Goal: Task Accomplishment & Management: Manage account settings

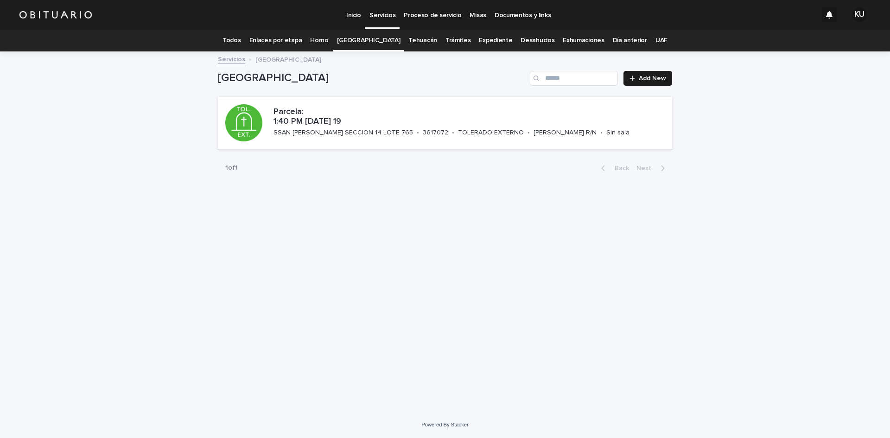
click at [241, 41] on link "Todos" at bounding box center [232, 41] width 18 height 22
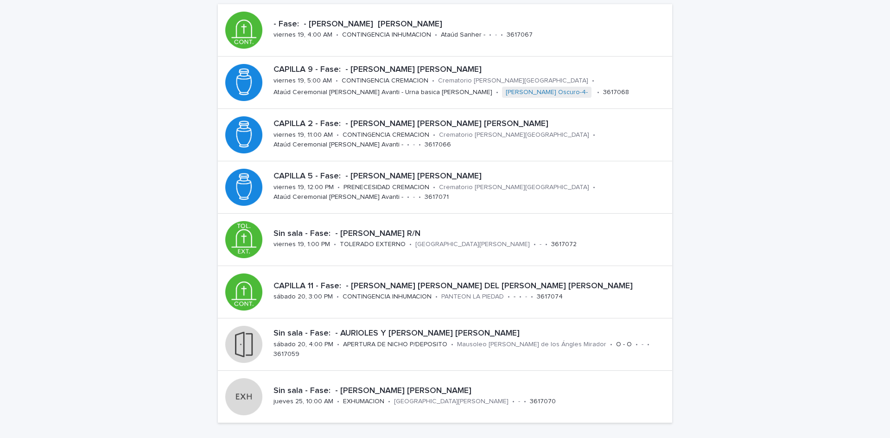
scroll to position [111, 0]
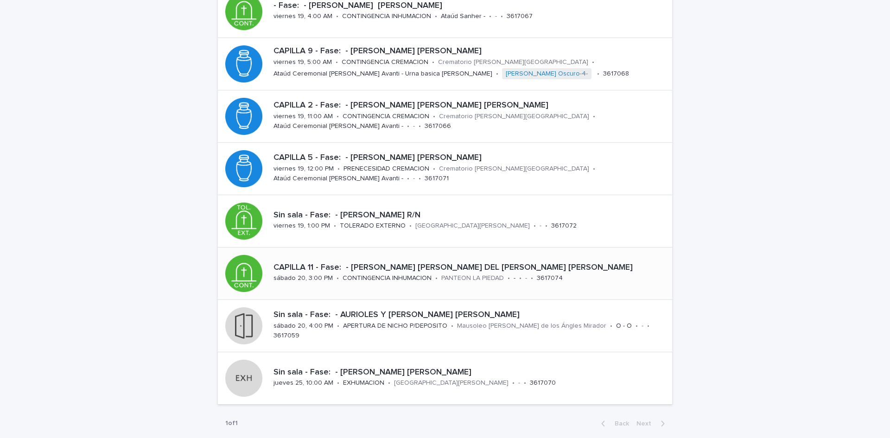
click at [400, 262] on div "CAPILLA 11 - Fase: - [PERSON_NAME] [PERSON_NAME] DEL [PERSON_NAME] [PERSON_NAME]" at bounding box center [471, 267] width 395 height 12
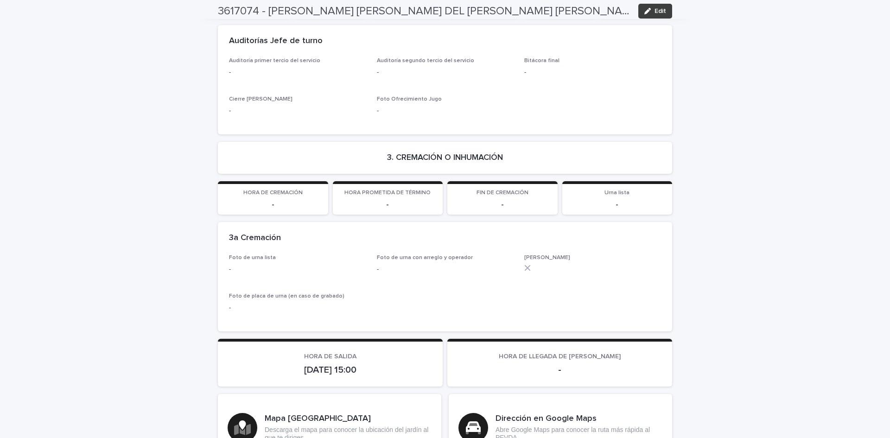
scroll to position [1841, 0]
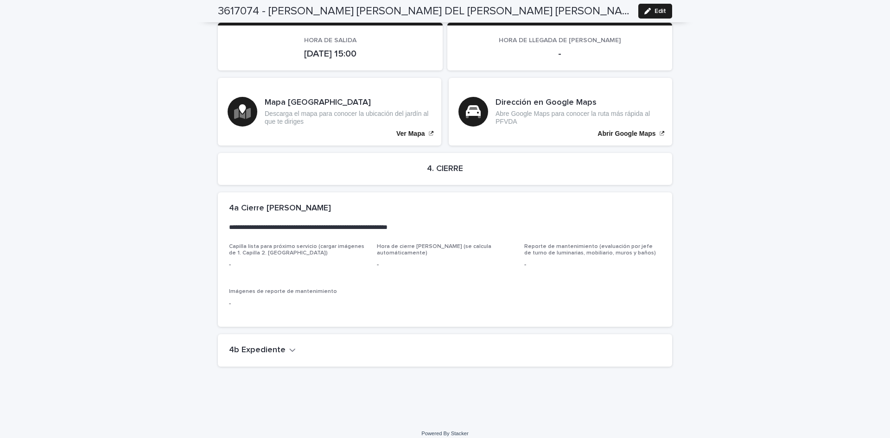
click at [251, 345] on h2 "4b Expediente" at bounding box center [257, 350] width 57 height 10
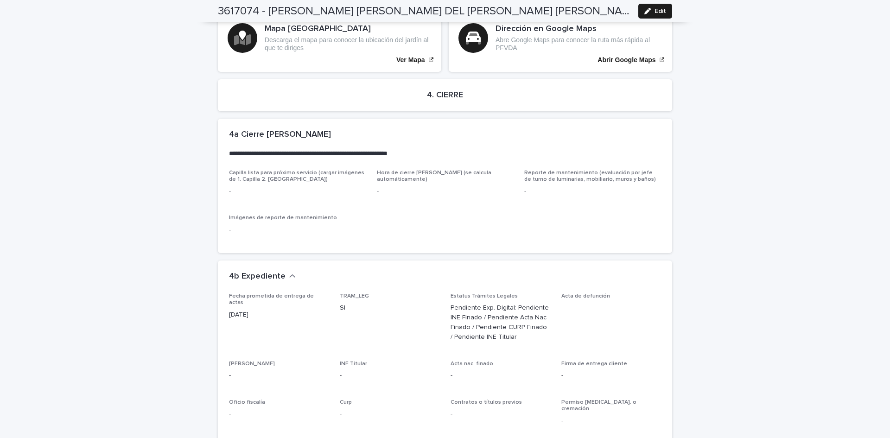
scroll to position [2018, 0]
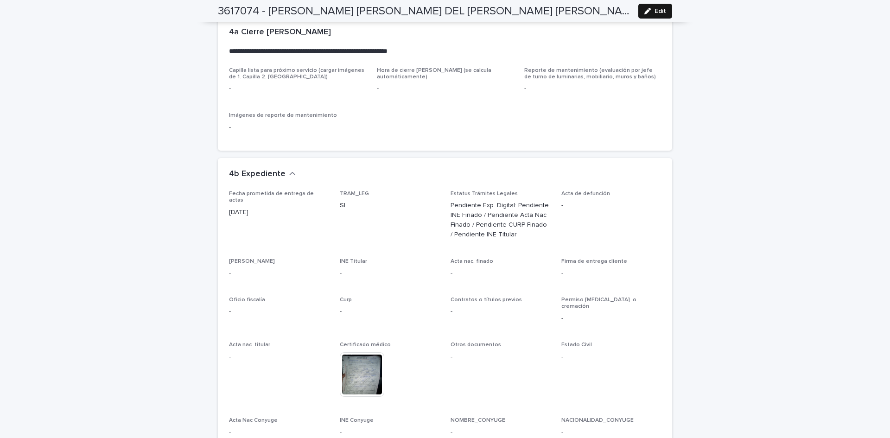
click at [639, 13] on button "Edit" at bounding box center [656, 11] width 34 height 15
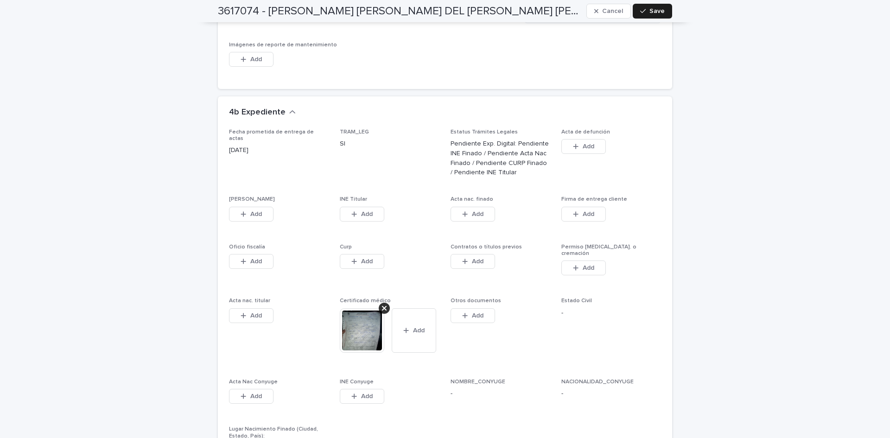
scroll to position [2305, 0]
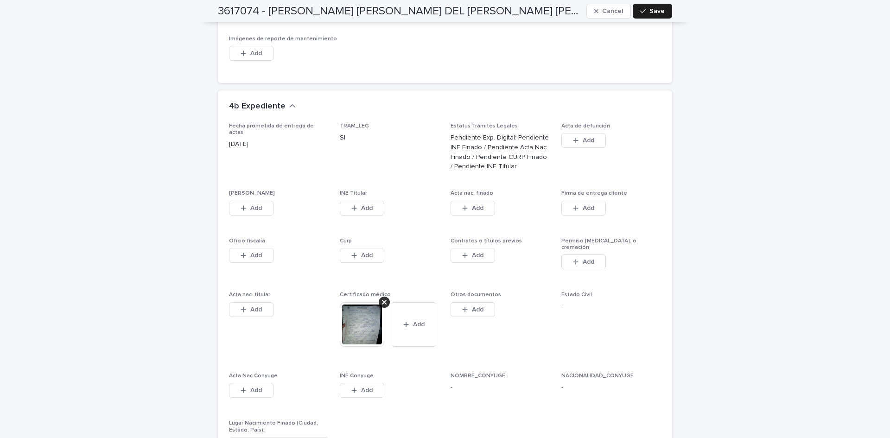
drag, startPoint x: 436, startPoint y: 163, endPoint x: 251, endPoint y: 187, distance: 186.5
click at [436, 163] on span "TRAM_LEG SI" at bounding box center [390, 151] width 100 height 57
click at [251, 205] on span "Add" at bounding box center [256, 208] width 12 height 6
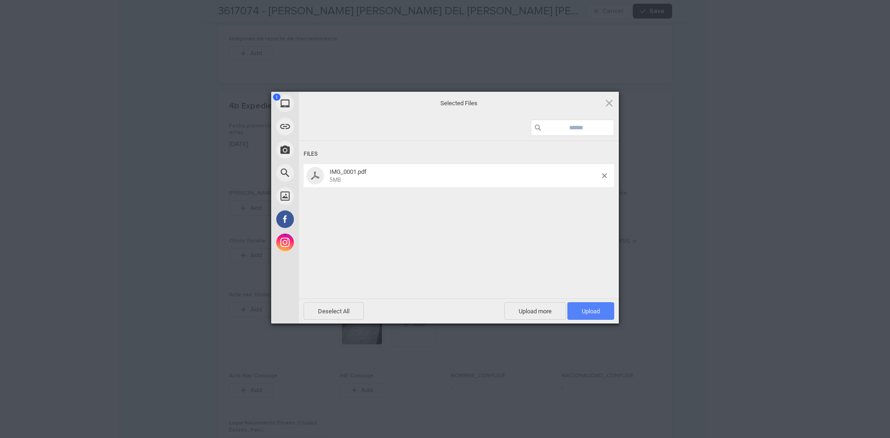
click at [594, 311] on span "Upload 1" at bounding box center [591, 311] width 18 height 7
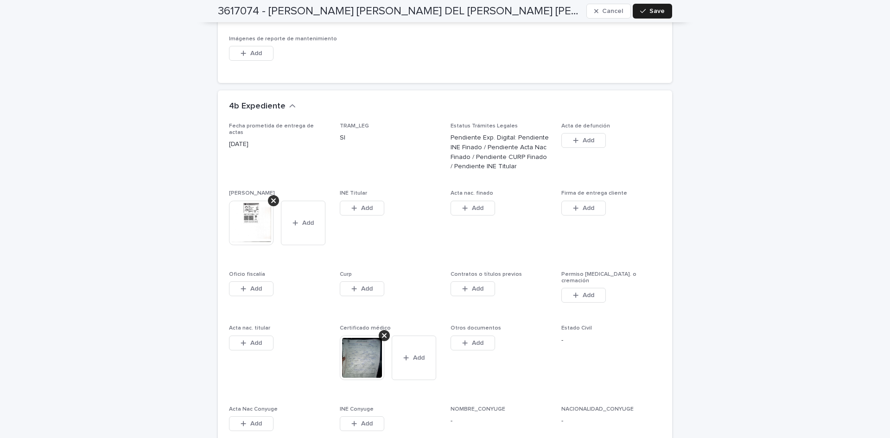
click at [355, 205] on div "button" at bounding box center [356, 208] width 9 height 6
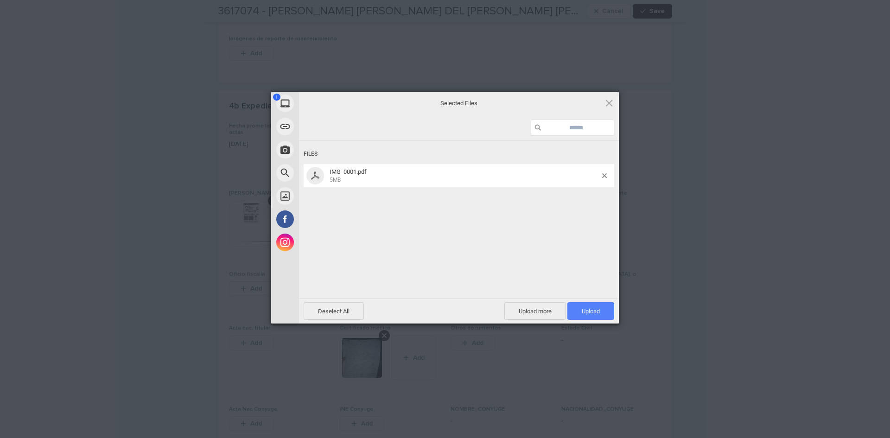
click at [575, 316] on span "Upload 1" at bounding box center [591, 311] width 47 height 18
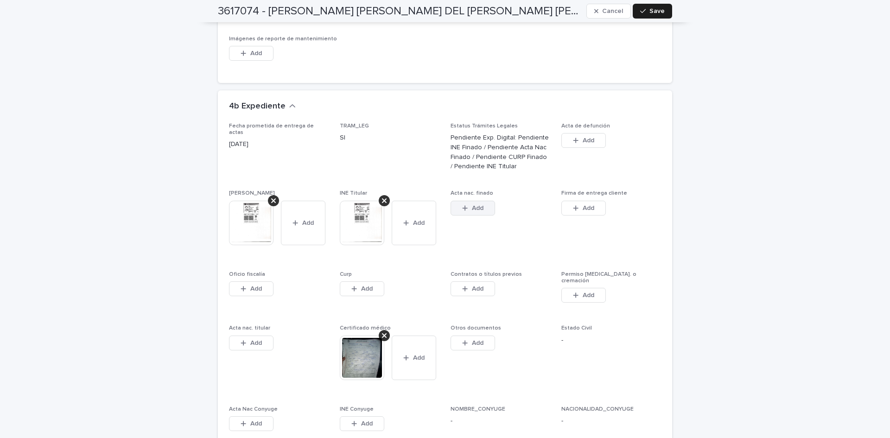
click at [467, 205] on div "button" at bounding box center [466, 208] width 9 height 6
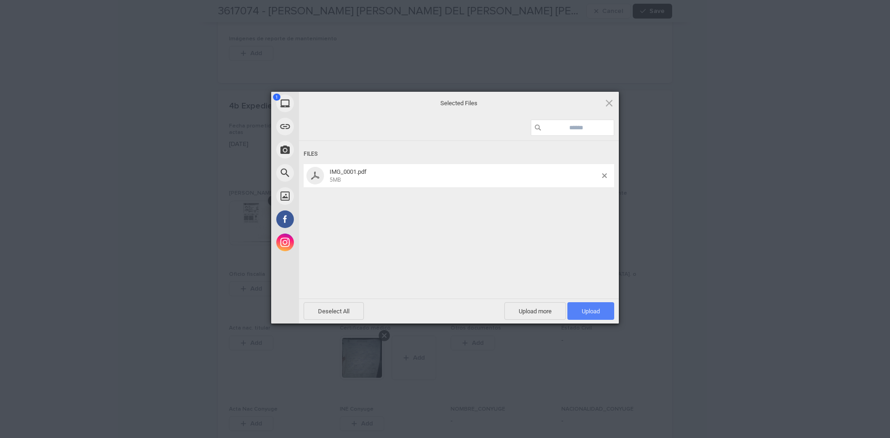
click at [585, 311] on span "Upload 1" at bounding box center [591, 311] width 18 height 7
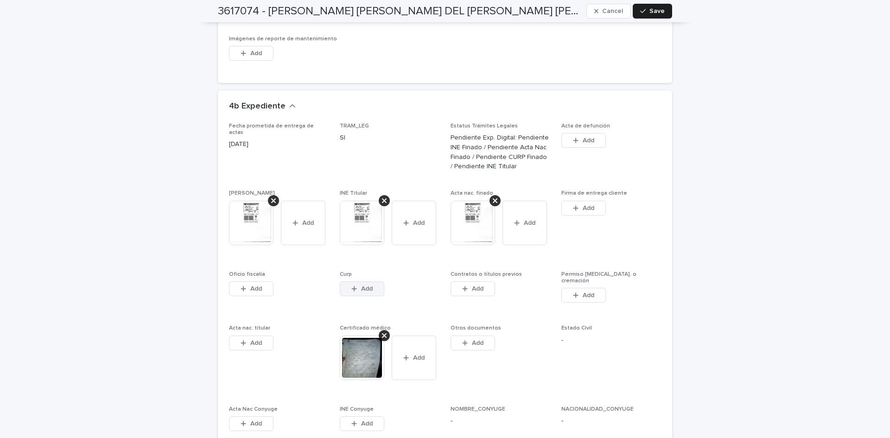
click at [374, 281] on button "Add" at bounding box center [362, 288] width 45 height 15
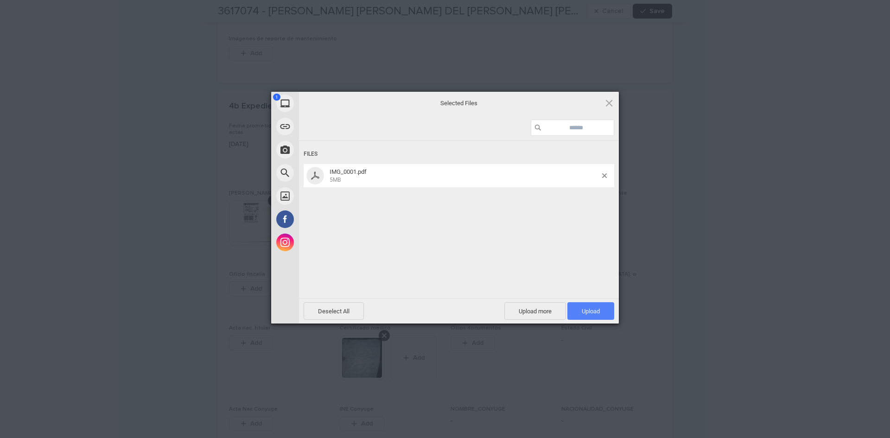
click at [576, 308] on span "Upload 1" at bounding box center [591, 311] width 47 height 18
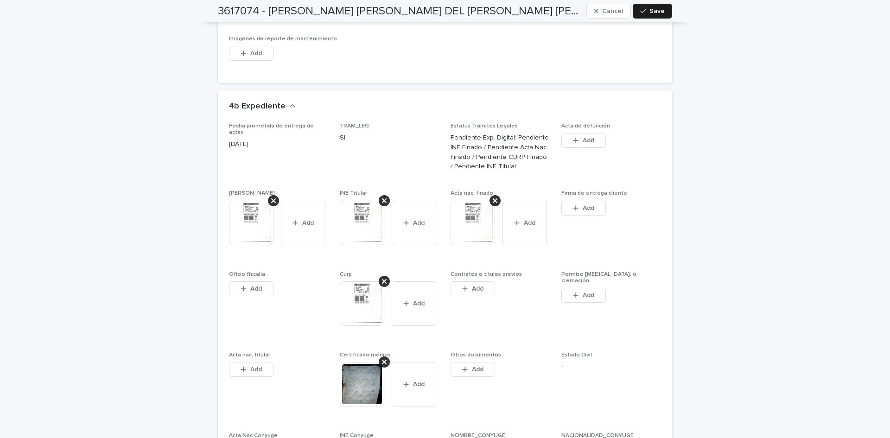
scroll to position [2469, 0]
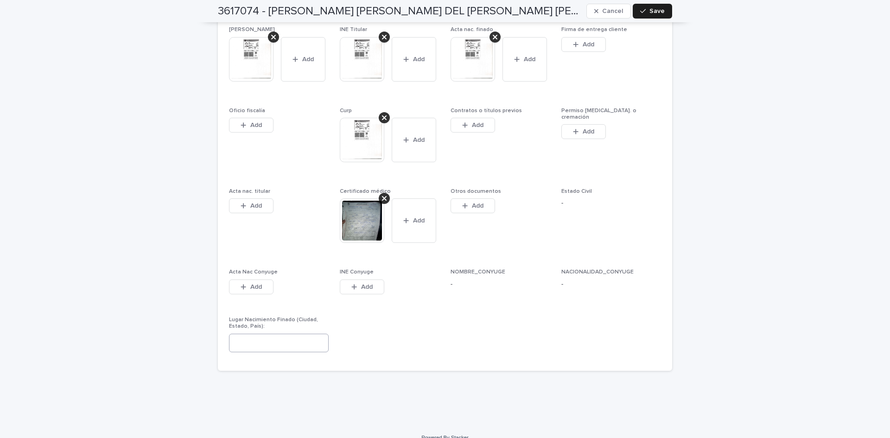
drag, startPoint x: 447, startPoint y: 310, endPoint x: 248, endPoint y: 328, distance: 200.2
click at [447, 310] on div "Fecha prometida de entrega de actas [DATE] TRAM_LEG SI Estatus Trámites Legales…" at bounding box center [445, 159] width 432 height 401
click at [248, 334] on input at bounding box center [279, 343] width 100 height 19
type input "**********"
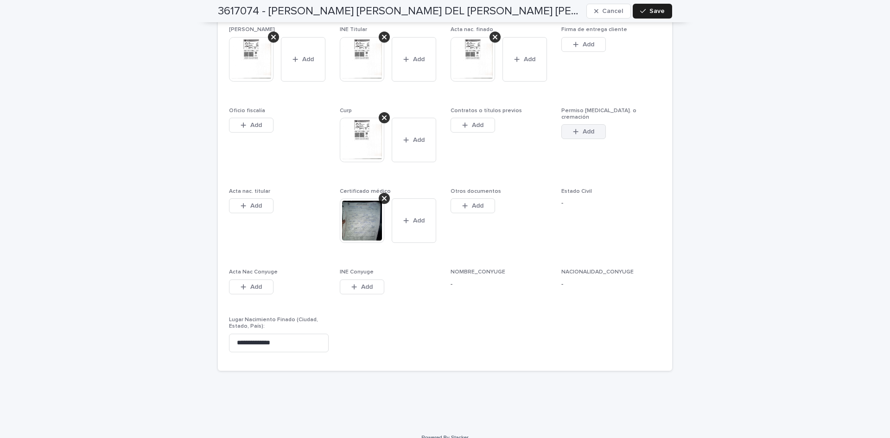
drag, startPoint x: 515, startPoint y: 214, endPoint x: 582, endPoint y: 116, distance: 118.8
click at [515, 214] on span "Otros documentos This file cannot be opened Download File Add" at bounding box center [501, 223] width 100 height 70
click at [487, 118] on button "Add" at bounding box center [473, 125] width 45 height 15
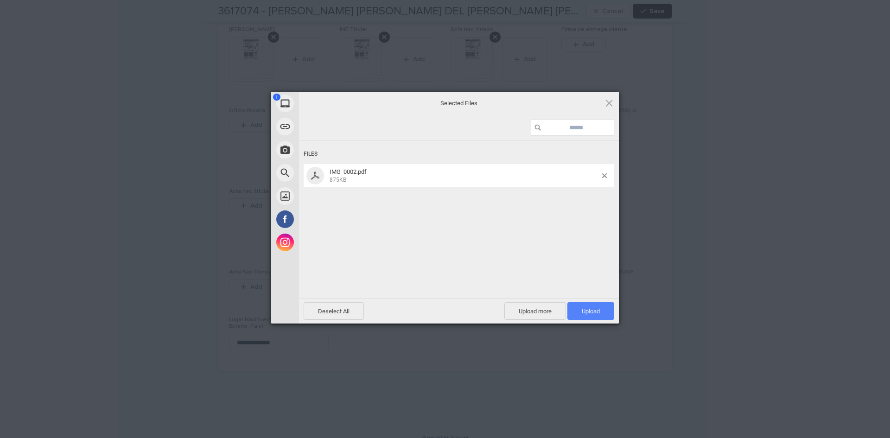
click at [585, 307] on span "Upload 1" at bounding box center [591, 311] width 47 height 18
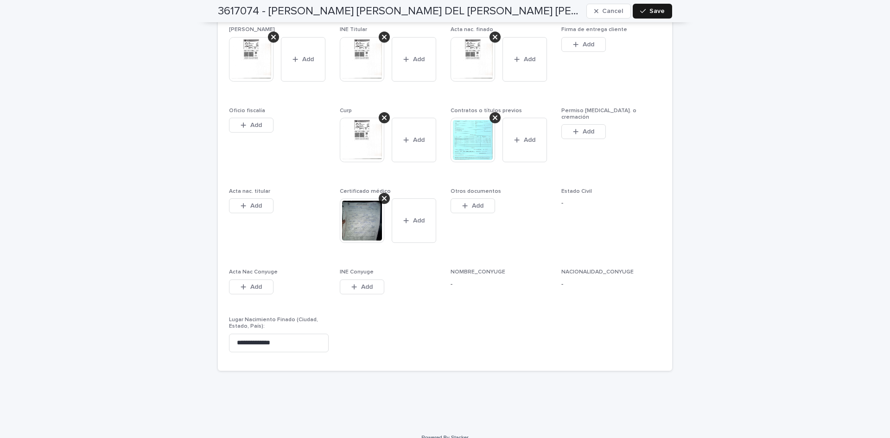
click at [640, 12] on icon "button" at bounding box center [643, 11] width 6 height 4
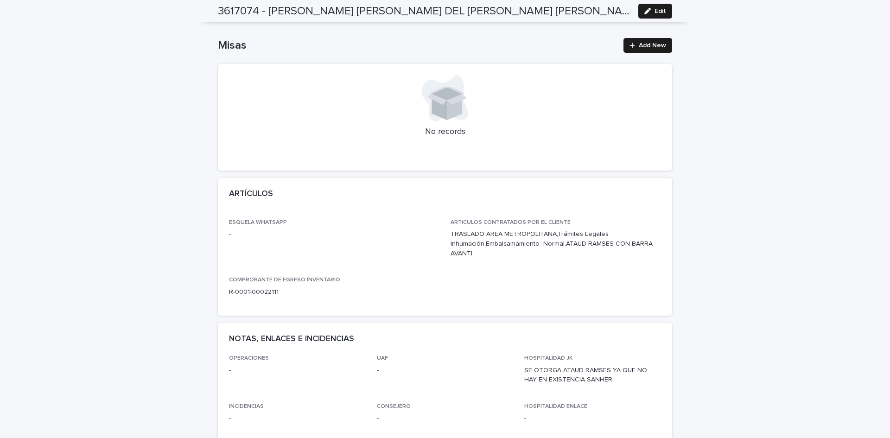
scroll to position [0, 0]
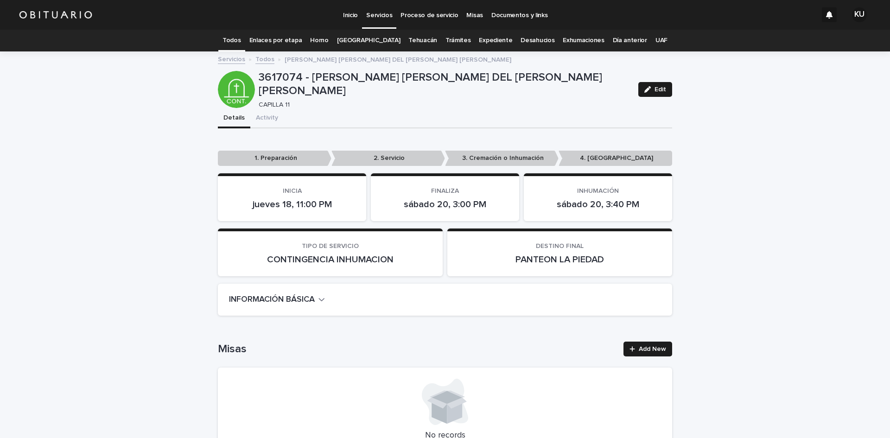
click at [257, 63] on link "Todos" at bounding box center [265, 58] width 19 height 11
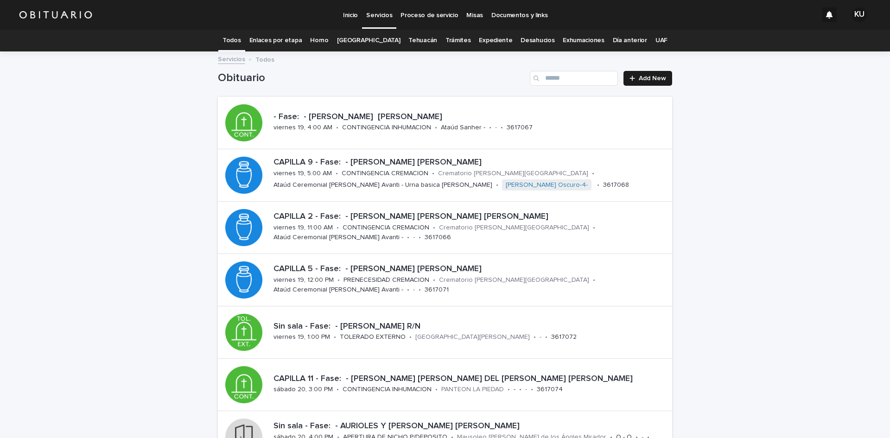
scroll to position [30, 0]
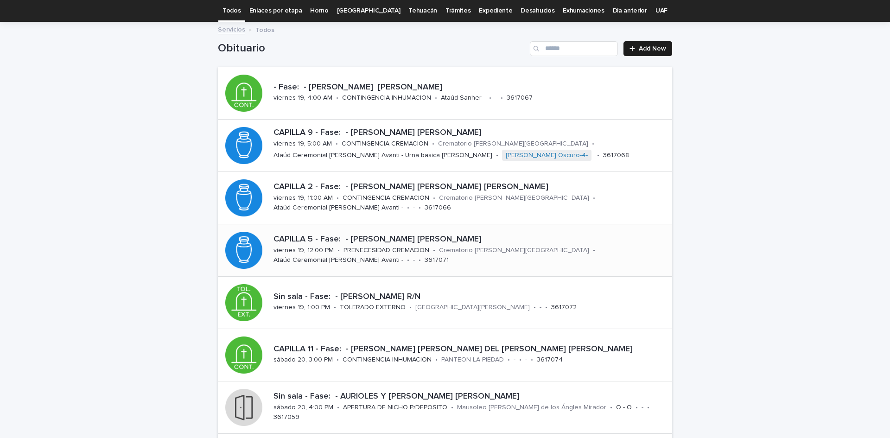
click at [409, 237] on p "CAPILLA 5 - Fase: - [PERSON_NAME] [PERSON_NAME]" at bounding box center [471, 240] width 395 height 10
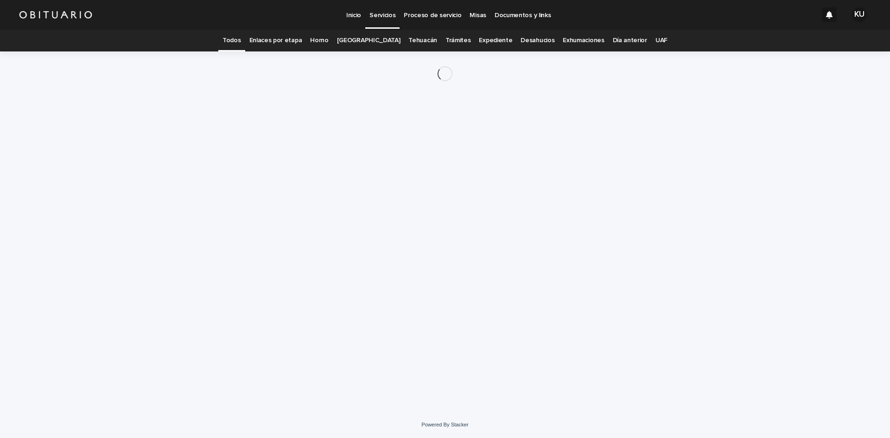
click at [409, 237] on div "Loading... Saving… Loading... Saving…" at bounding box center [445, 219] width 464 height 337
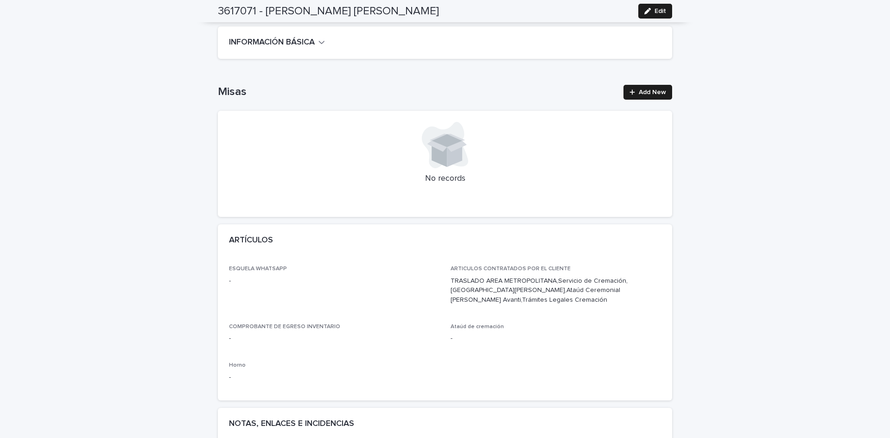
scroll to position [246, 0]
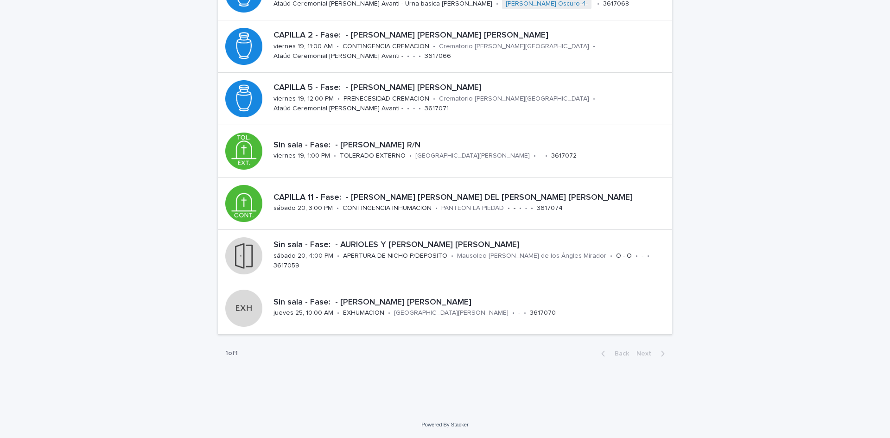
scroll to position [30, 0]
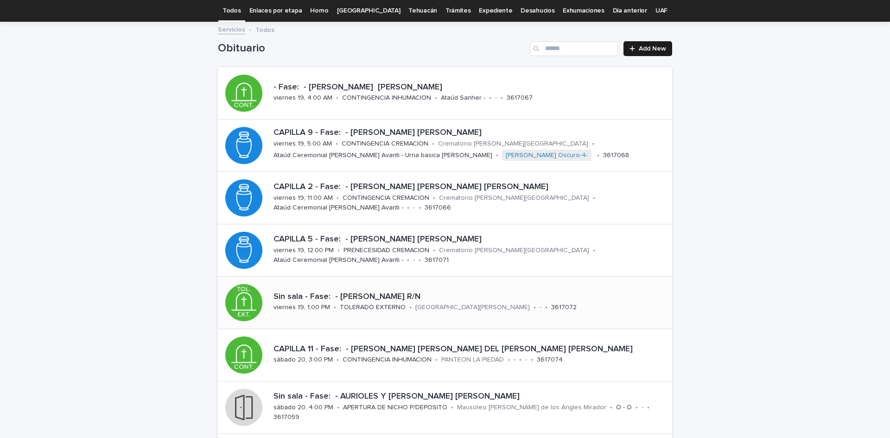
click at [376, 296] on p "Sin sala - Fase: - [PERSON_NAME] R/N" at bounding box center [471, 297] width 395 height 10
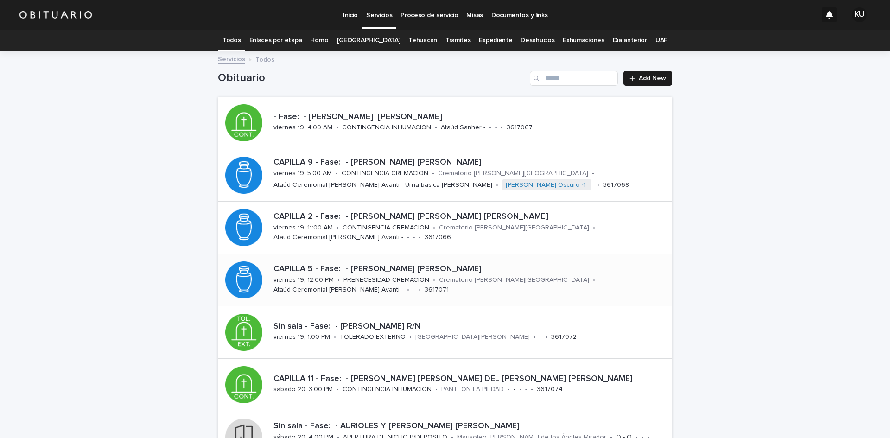
scroll to position [30, 0]
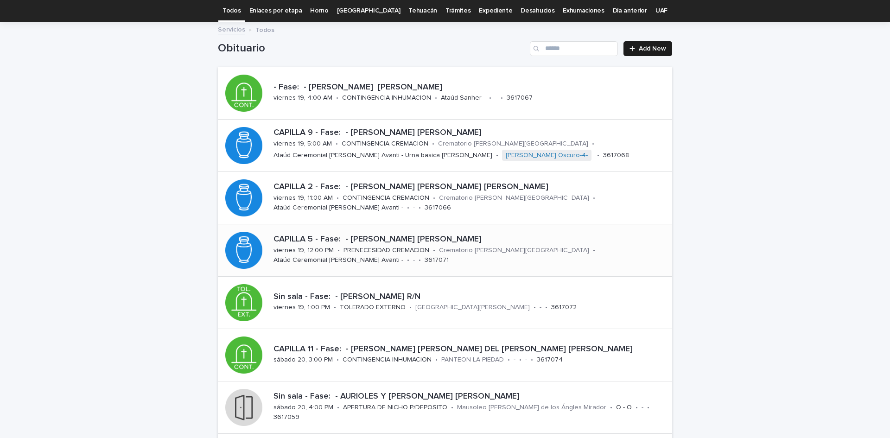
click at [382, 235] on p "CAPILLA 5 - Fase: - [PERSON_NAME] [PERSON_NAME]" at bounding box center [471, 240] width 395 height 10
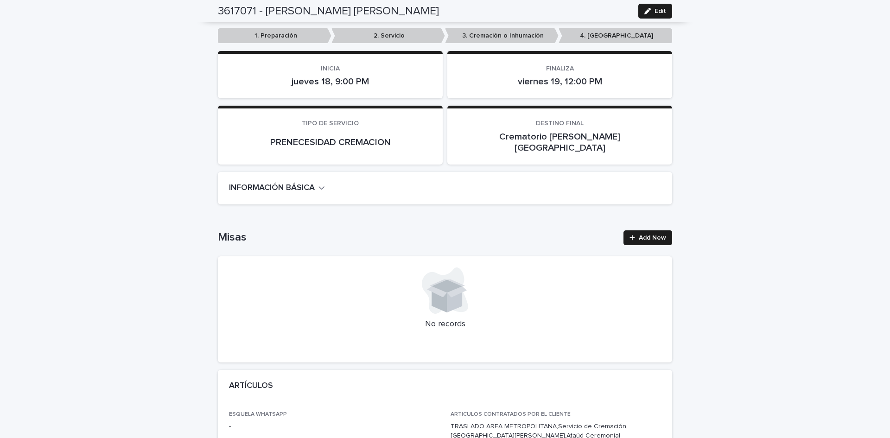
scroll to position [108, 0]
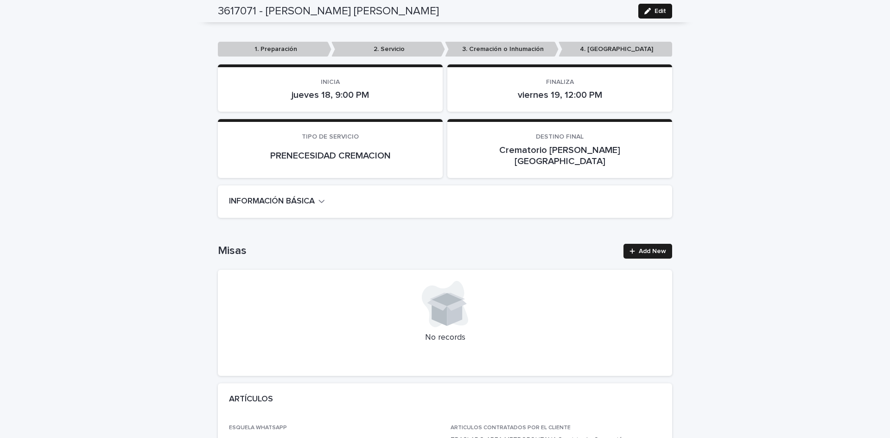
click at [658, 13] on span "Edit" at bounding box center [661, 11] width 12 height 6
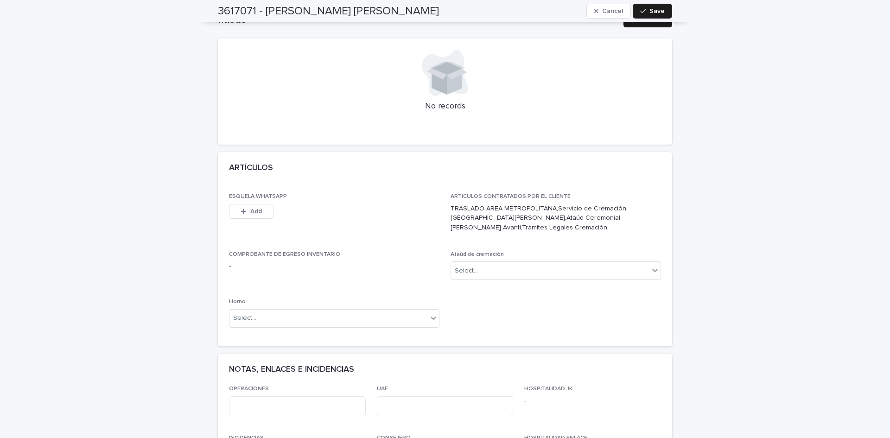
scroll to position [380, 0]
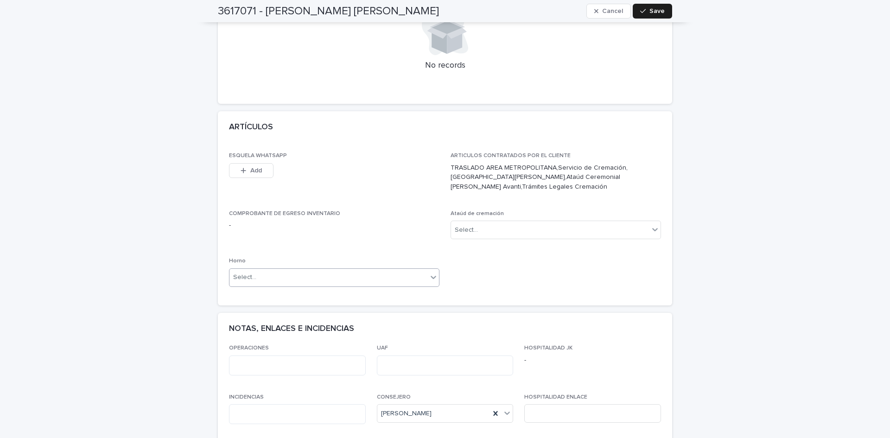
click at [433, 273] on icon at bounding box center [433, 277] width 9 height 9
click at [248, 275] on span "Horno A" at bounding box center [244, 274] width 29 height 10
click at [651, 225] on icon at bounding box center [655, 229] width 9 height 9
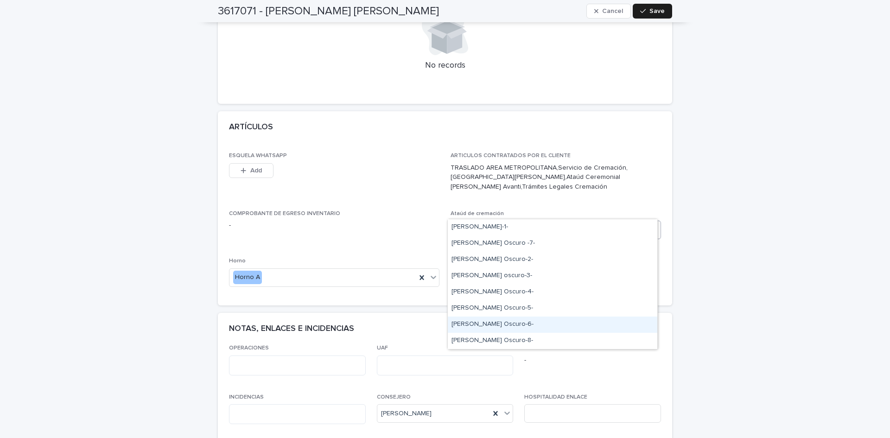
click at [490, 320] on div "[PERSON_NAME] Oscuro-6-" at bounding box center [553, 325] width 210 height 16
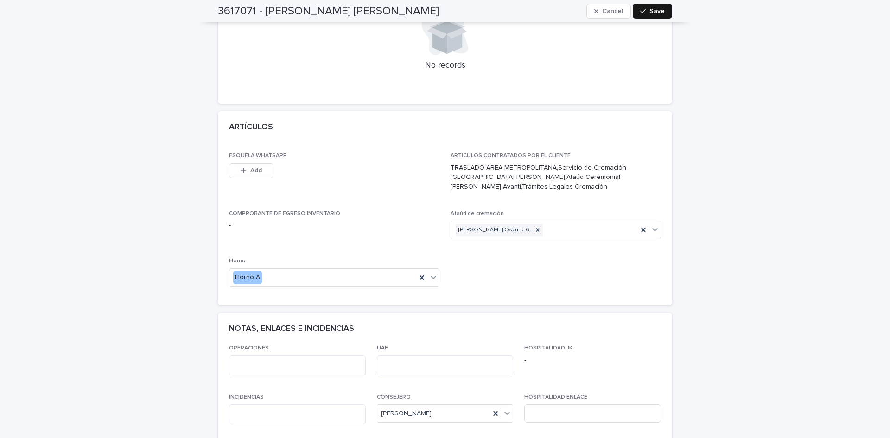
click at [646, 9] on div "button" at bounding box center [644, 11] width 9 height 6
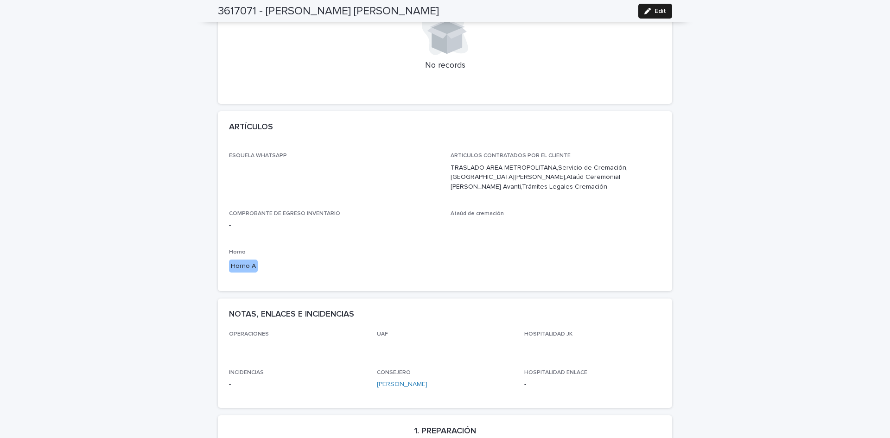
scroll to position [0, 0]
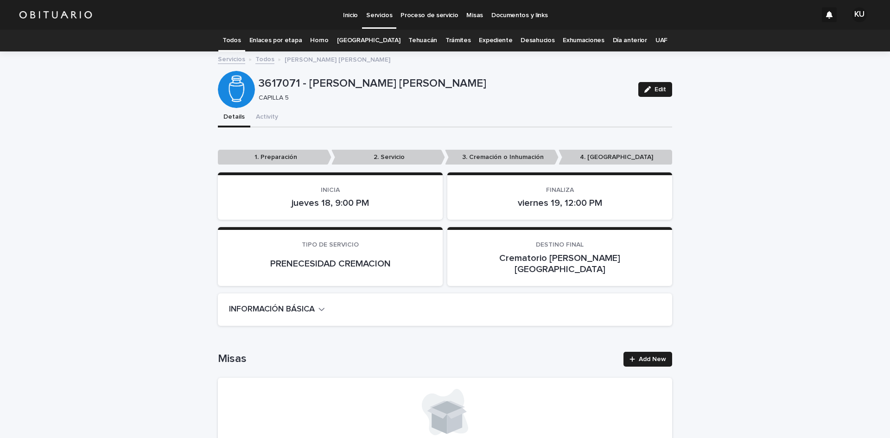
click at [241, 40] on link "Todos" at bounding box center [232, 41] width 18 height 22
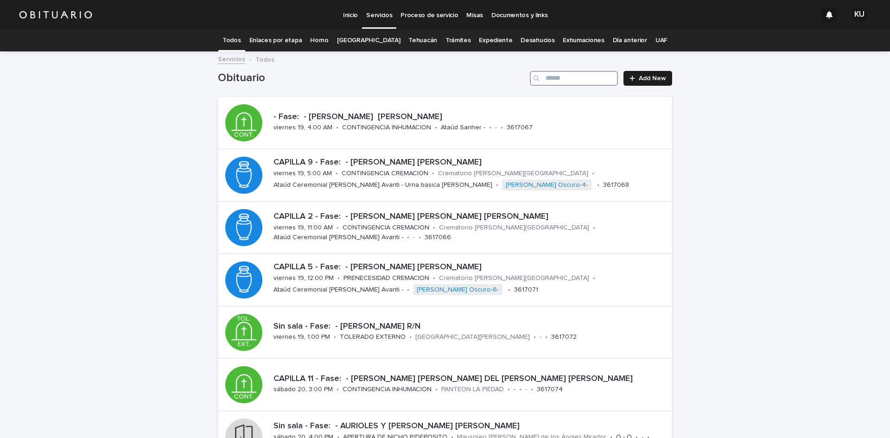
click at [549, 80] on input "Search" at bounding box center [574, 78] width 88 height 15
click at [557, 78] on input "Search" at bounding box center [574, 78] width 88 height 15
click at [486, 40] on link "Expediente" at bounding box center [495, 41] width 33 height 22
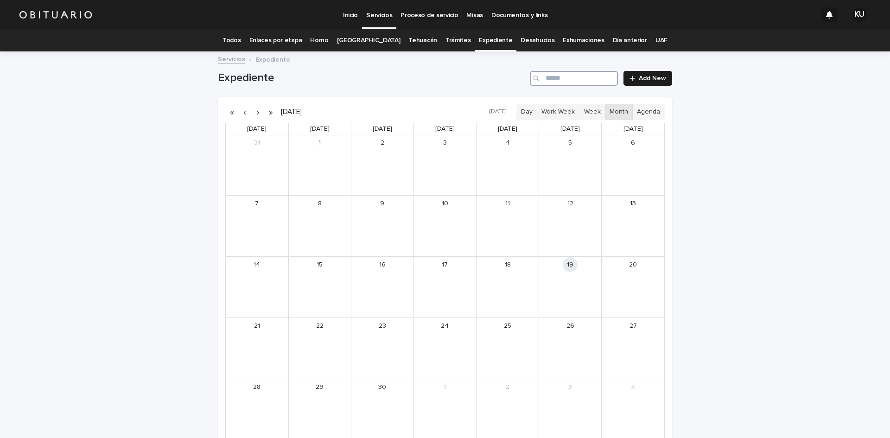
click at [549, 79] on input "Search" at bounding box center [574, 78] width 88 height 15
click at [632, 279] on div "[PERSON_NAME]" at bounding box center [643, 277] width 40 height 6
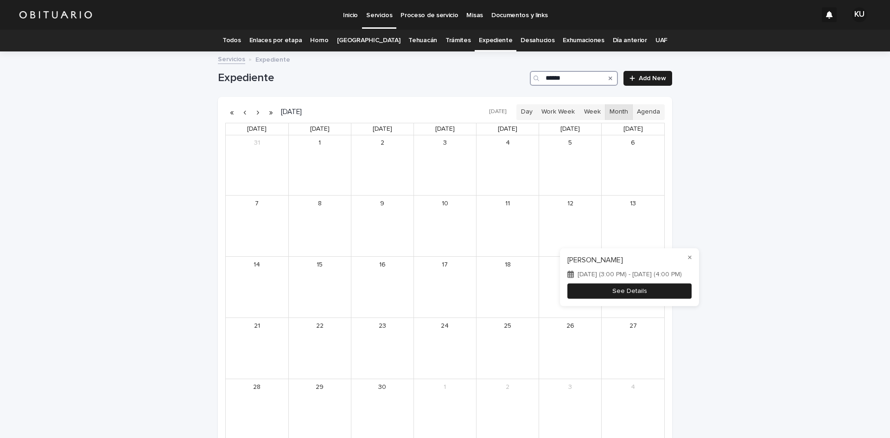
type input "******"
click at [623, 297] on button "See Details" at bounding box center [630, 291] width 124 height 15
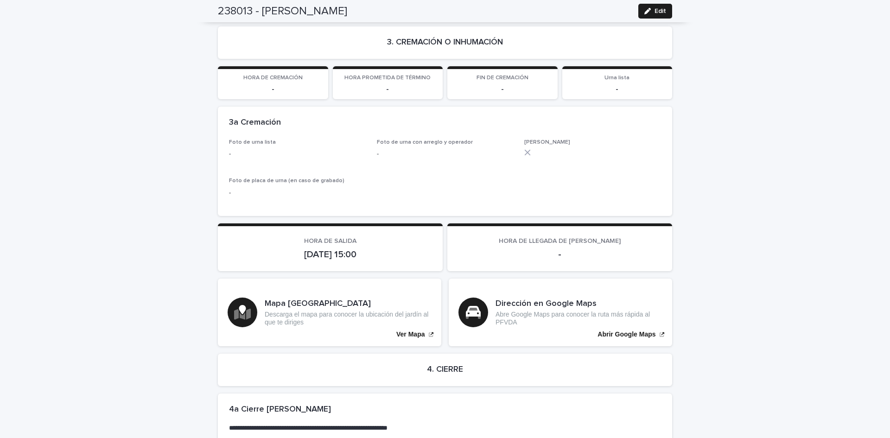
scroll to position [1760, 0]
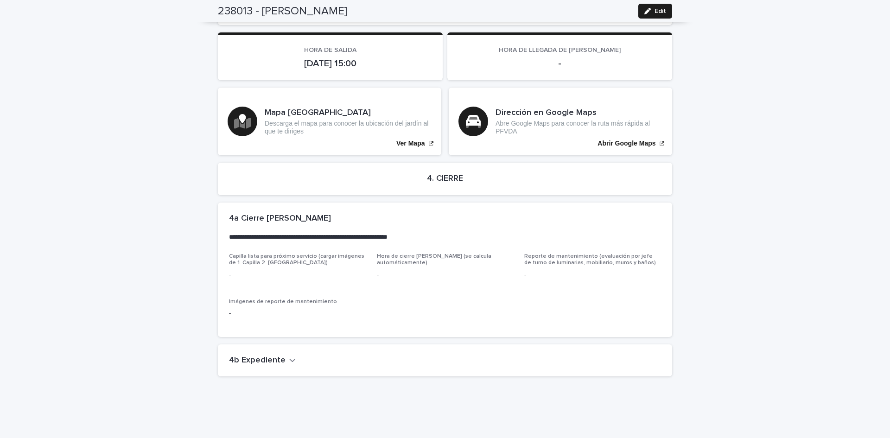
click at [289, 356] on icon "button" at bounding box center [292, 360] width 6 height 8
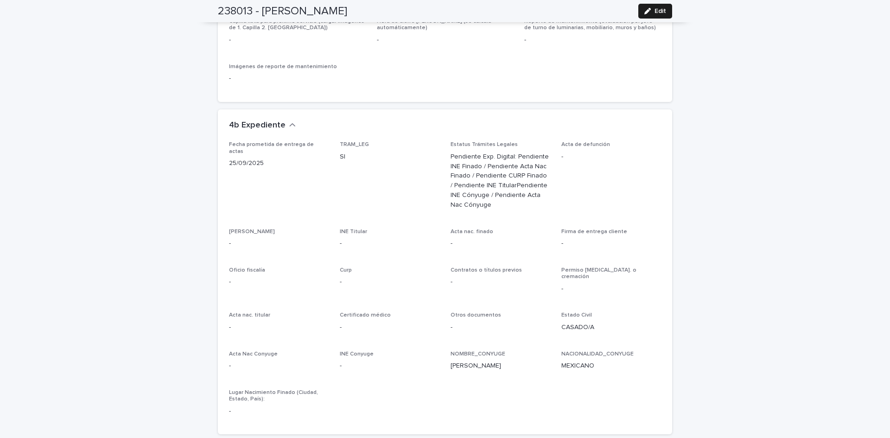
scroll to position [2009, 0]
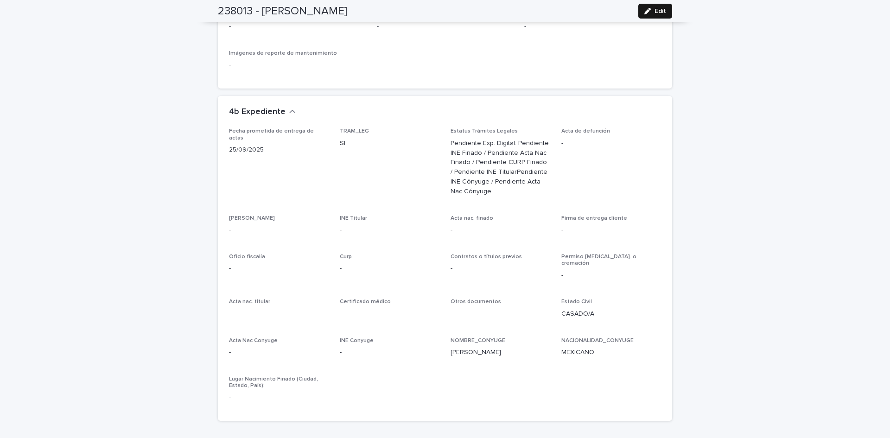
click at [661, 10] on span "Edit" at bounding box center [661, 11] width 12 height 6
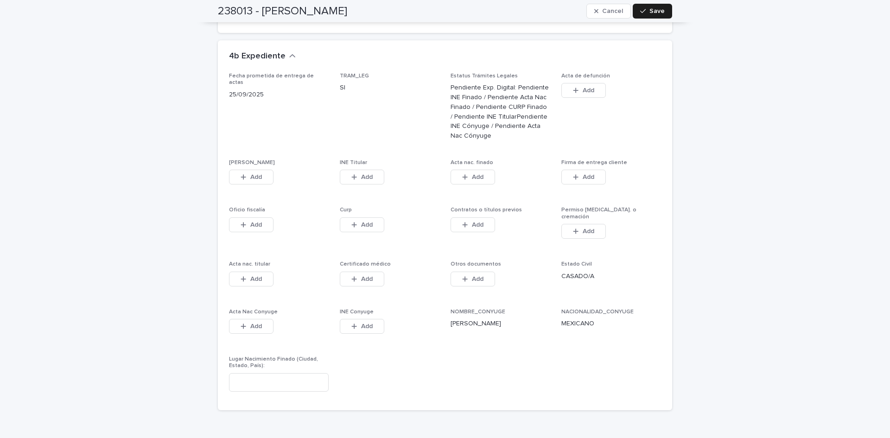
scroll to position [2224, 0]
click at [249, 167] on button "Add" at bounding box center [251, 174] width 45 height 15
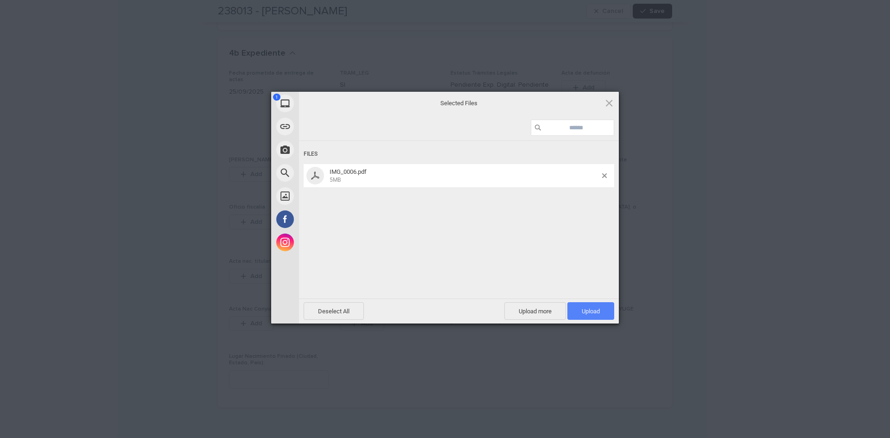
click at [586, 313] on span "Upload 1" at bounding box center [591, 311] width 18 height 7
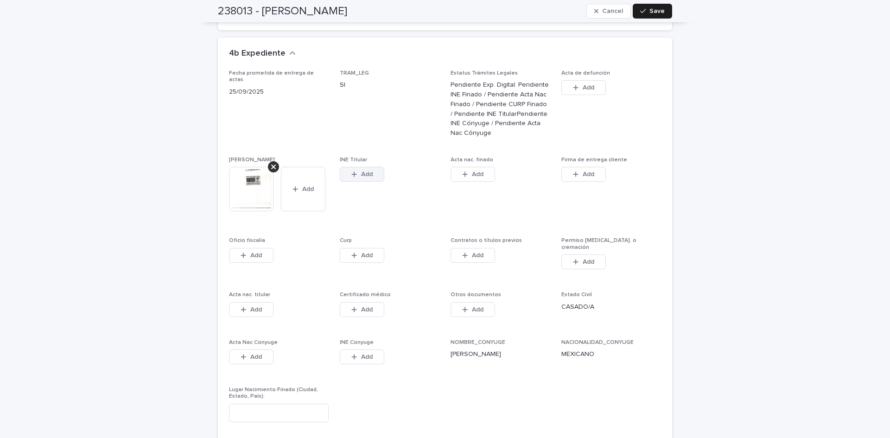
click at [361, 171] on span "Add" at bounding box center [367, 174] width 12 height 6
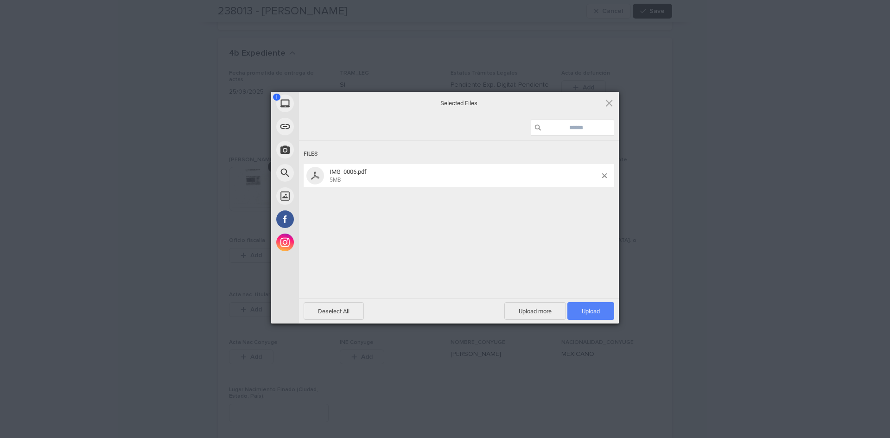
click at [592, 312] on span "Upload 1" at bounding box center [591, 311] width 18 height 7
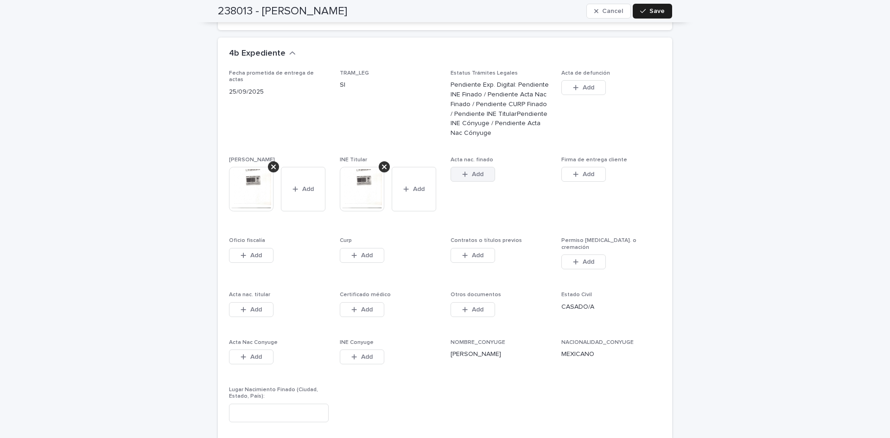
click at [472, 167] on button "Add" at bounding box center [473, 174] width 45 height 15
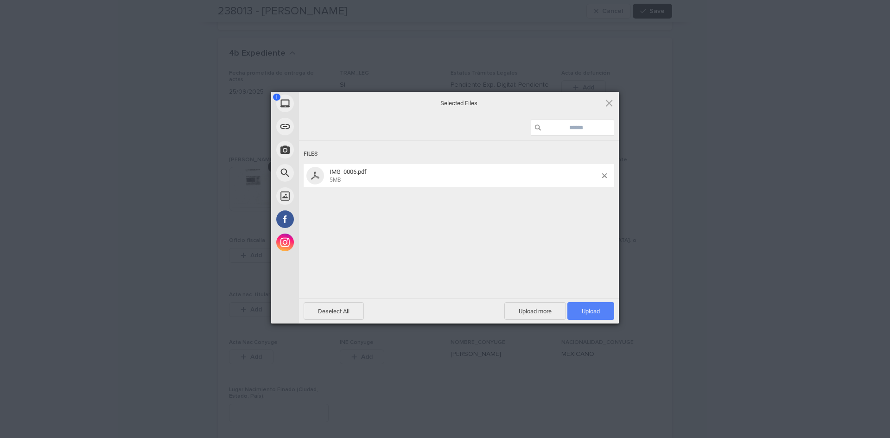
click at [584, 307] on span "Upload 1" at bounding box center [591, 311] width 47 height 18
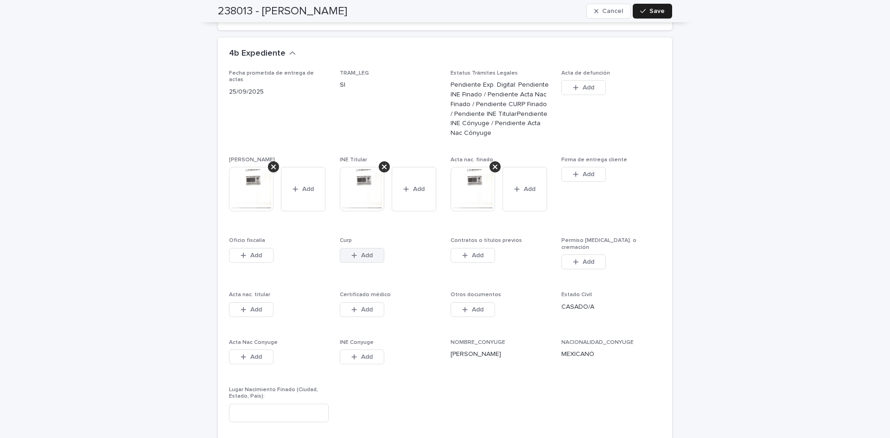
click at [357, 252] on div "button" at bounding box center [356, 255] width 9 height 6
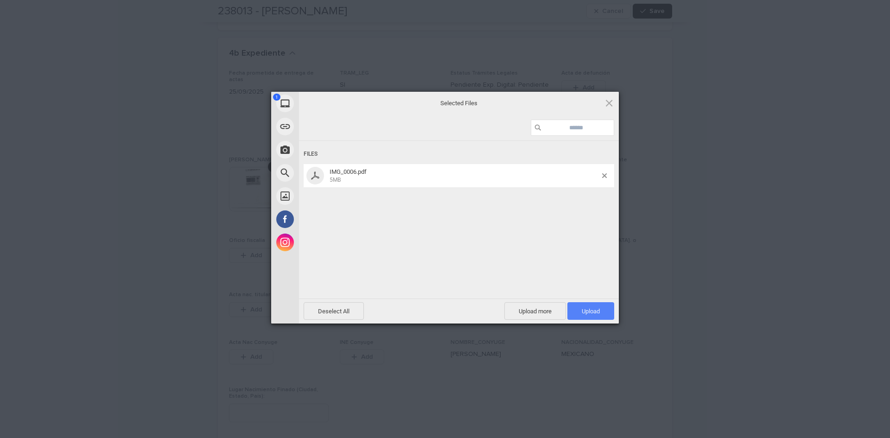
click at [595, 312] on span "Upload 1" at bounding box center [591, 311] width 18 height 7
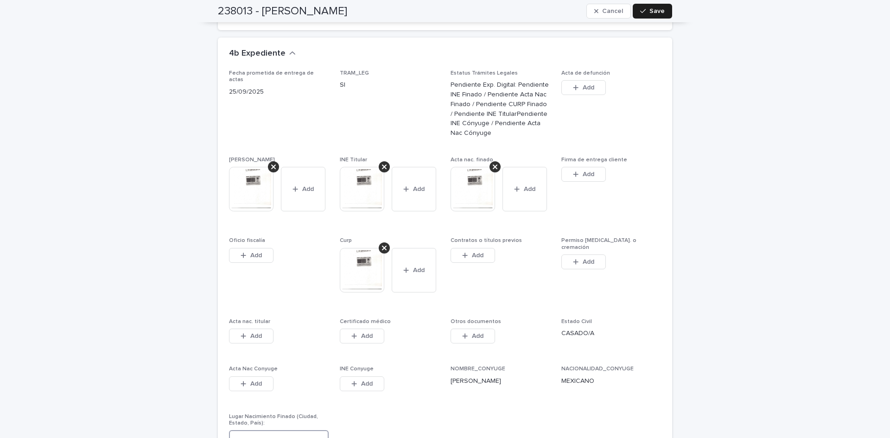
click at [287, 430] on input at bounding box center [279, 439] width 100 height 19
type input "*"
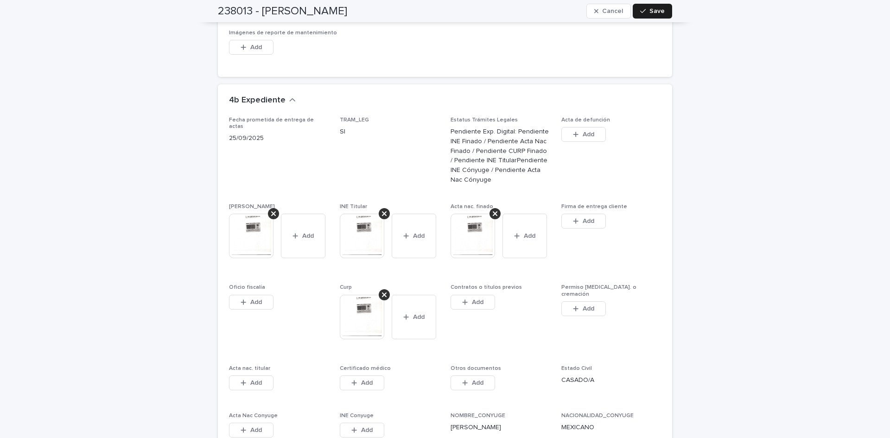
scroll to position [2257, 0]
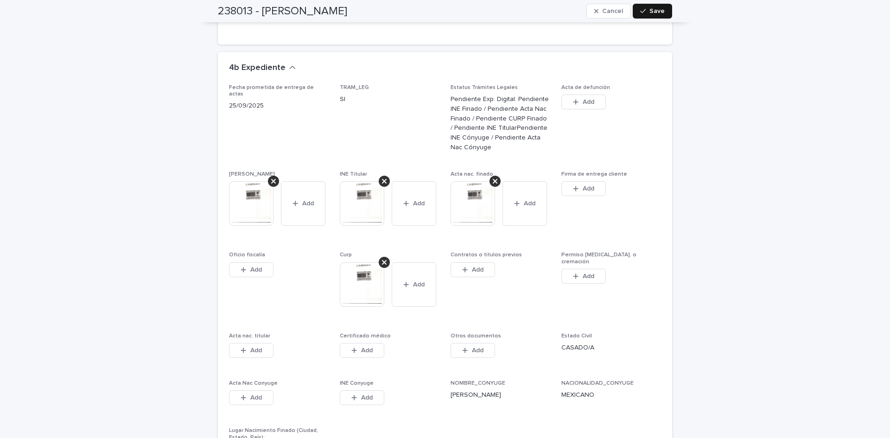
type input "**********"
click at [654, 9] on span "Save" at bounding box center [657, 11] width 15 height 6
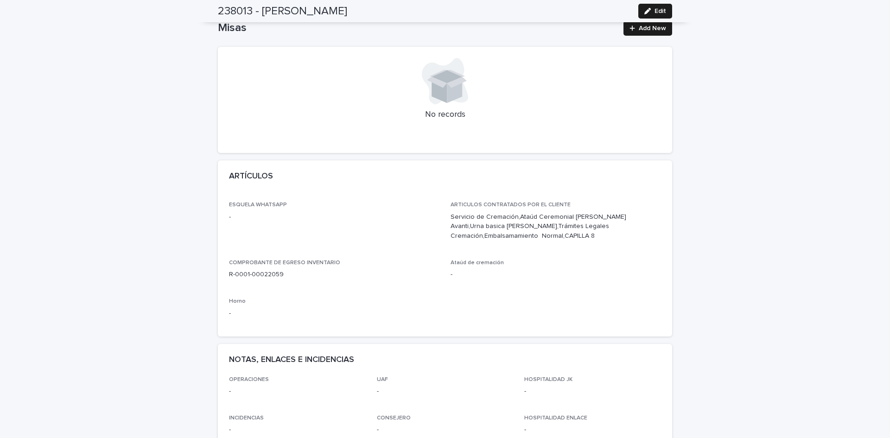
scroll to position [395, 0]
